Goal: Navigation & Orientation: Go to known website

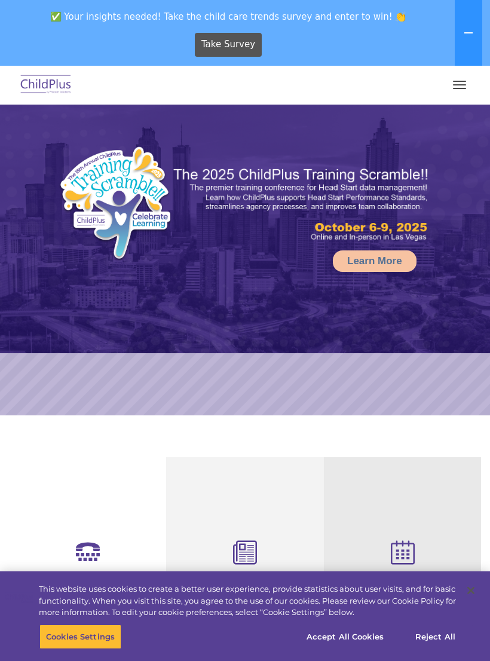
select select "MEDIUM"
click at [461, 87] on button "button" at bounding box center [459, 84] width 25 height 19
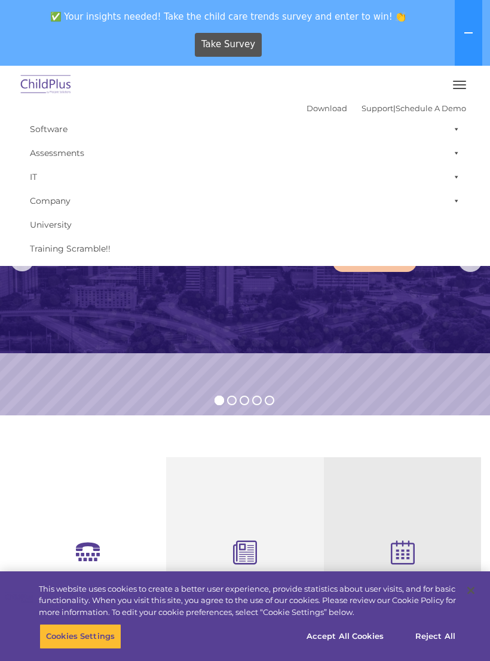
click at [461, 81] on span "button" at bounding box center [459, 81] width 13 height 1
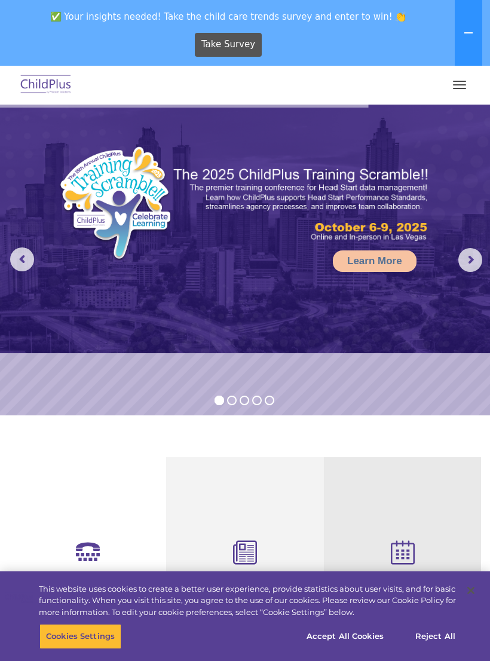
click at [456, 91] on button "button" at bounding box center [459, 84] width 25 height 19
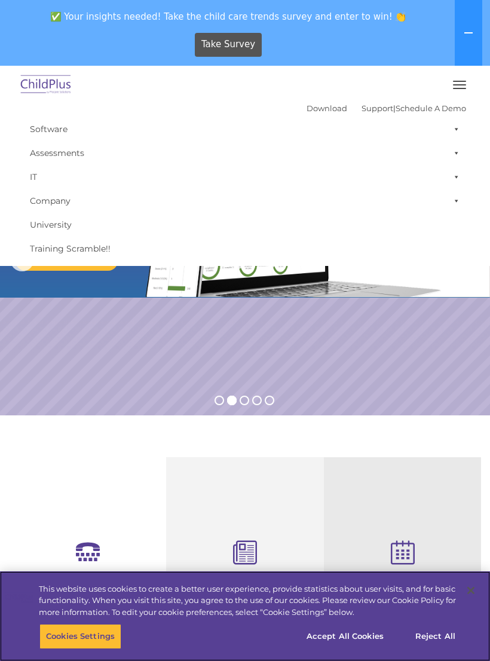
click at [436, 638] on button "Reject All" at bounding box center [435, 636] width 75 height 25
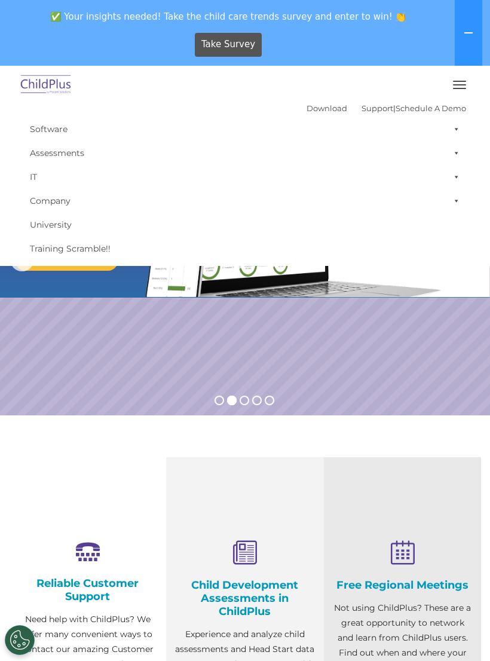
click at [461, 78] on button "button" at bounding box center [459, 84] width 25 height 19
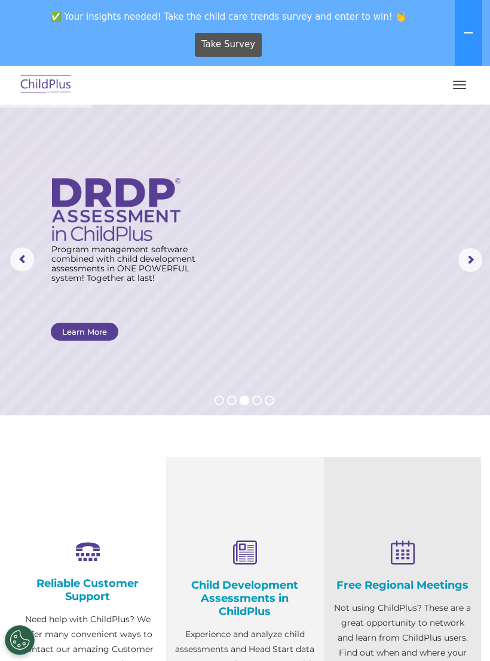
click at [109, 88] on div at bounding box center [245, 85] width 442 height 29
click at [453, 82] on button "button" at bounding box center [459, 84] width 25 height 19
